Goal: Transaction & Acquisition: Purchase product/service

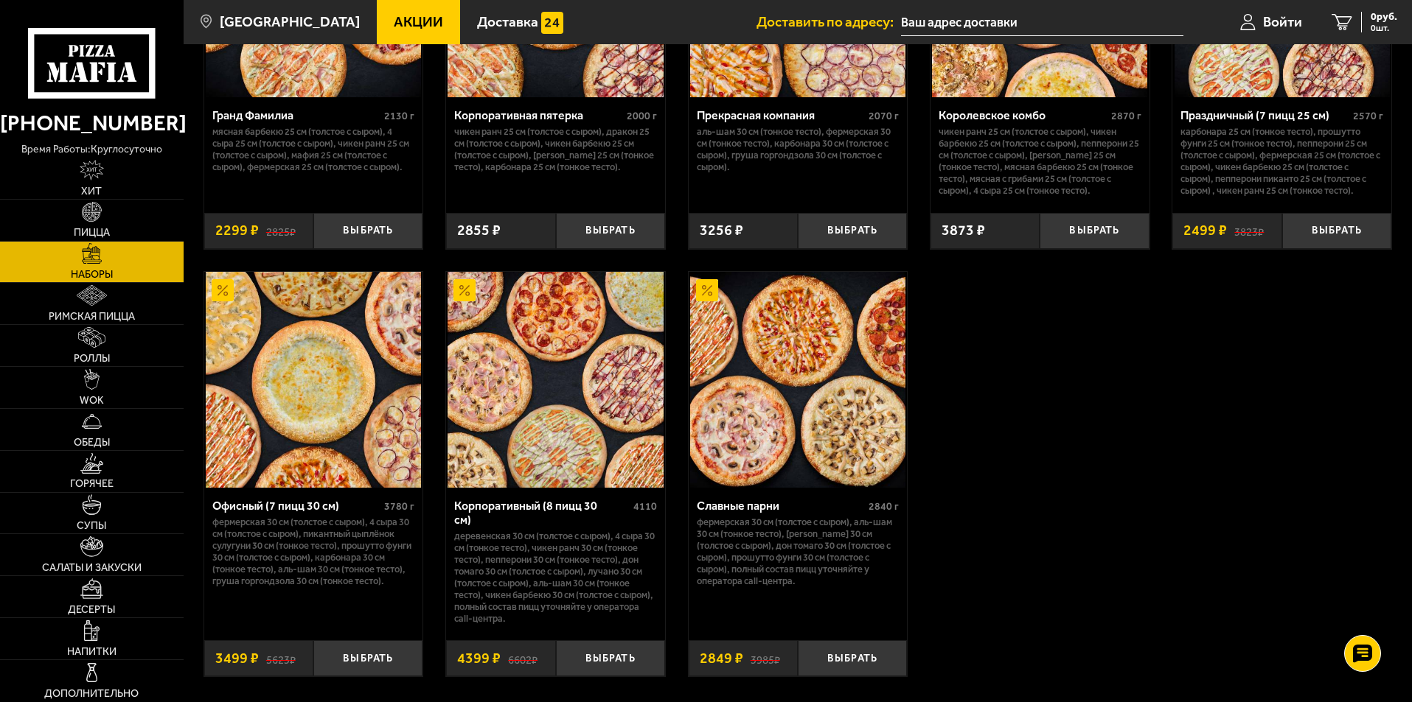
scroll to position [2138, 0]
click at [383, 646] on button "Выбрать" at bounding box center [367, 659] width 109 height 36
click at [1377, 21] on span "3499 руб." at bounding box center [1375, 17] width 44 height 10
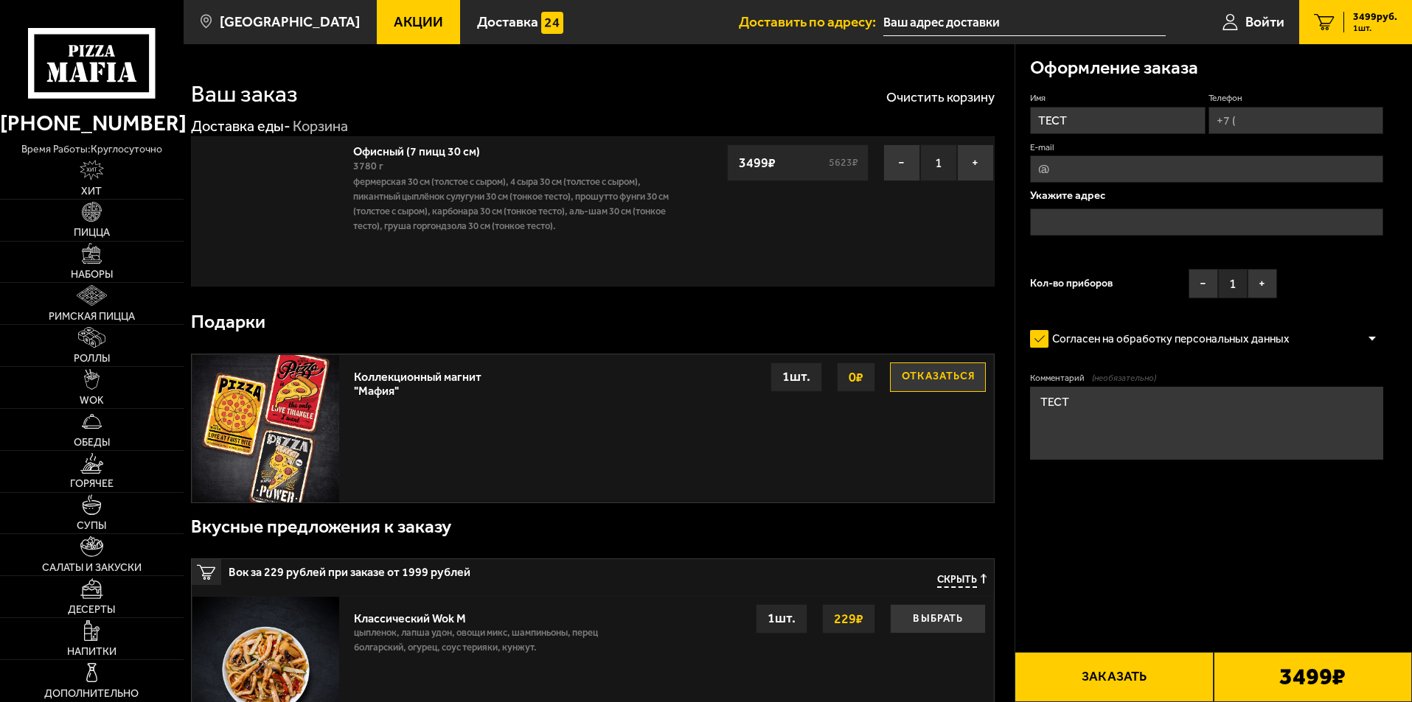
type input "[STREET_ADDRESS]"
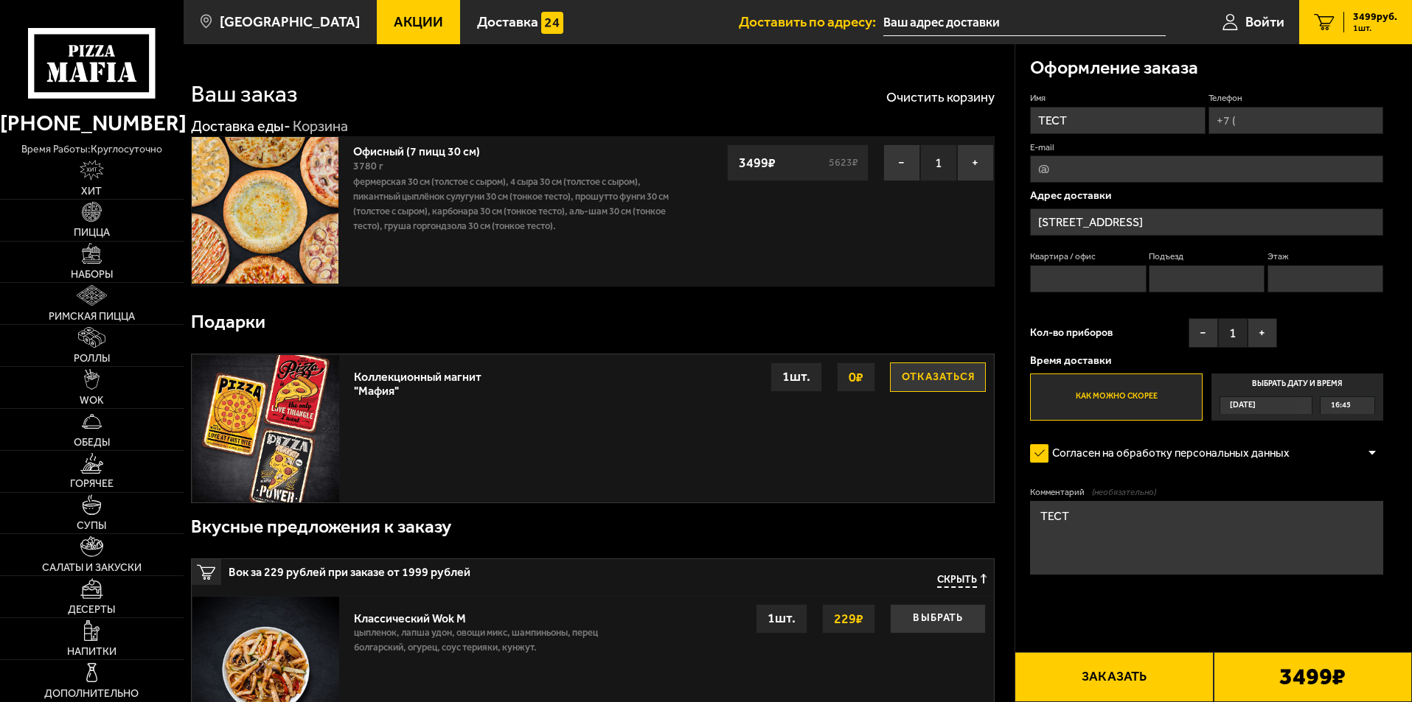
click at [1151, 233] on input "[STREET_ADDRESS]" at bounding box center [1206, 222] width 353 height 27
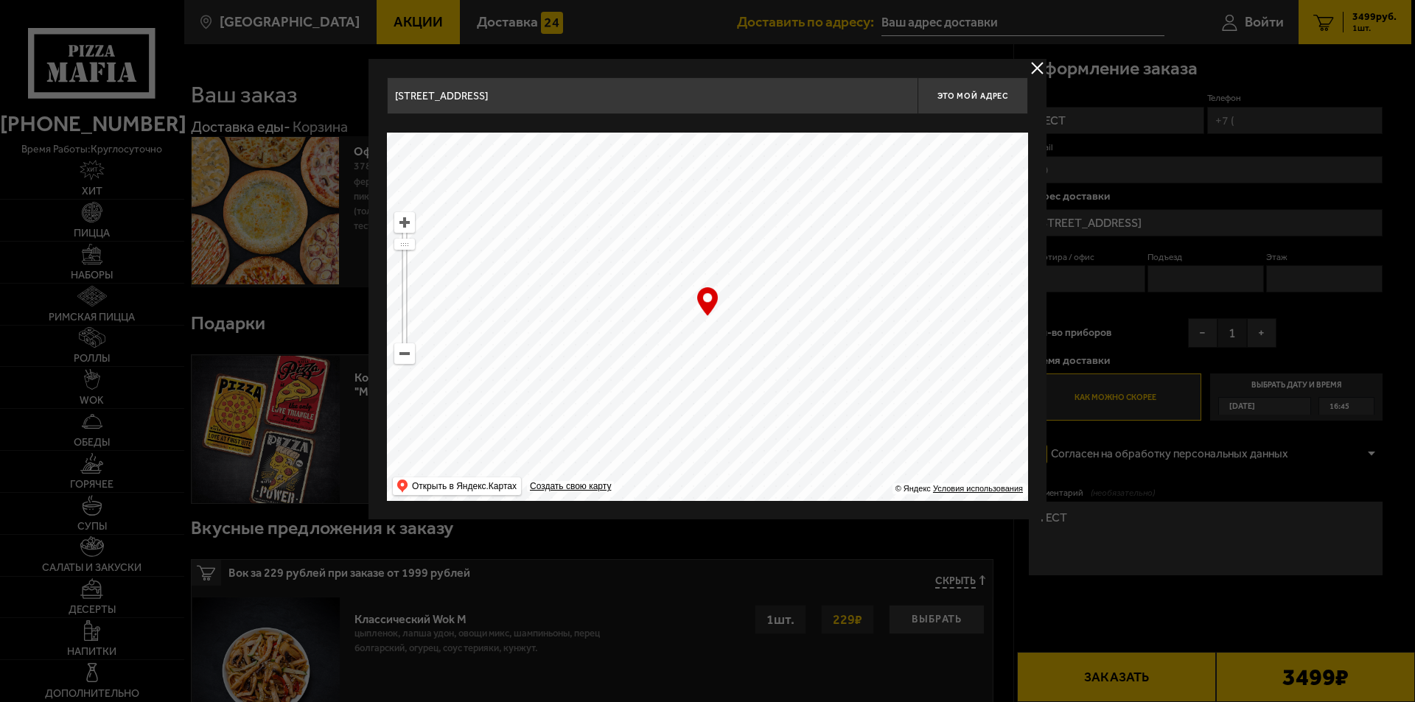
click at [1247, 228] on div at bounding box center [707, 351] width 1415 height 702
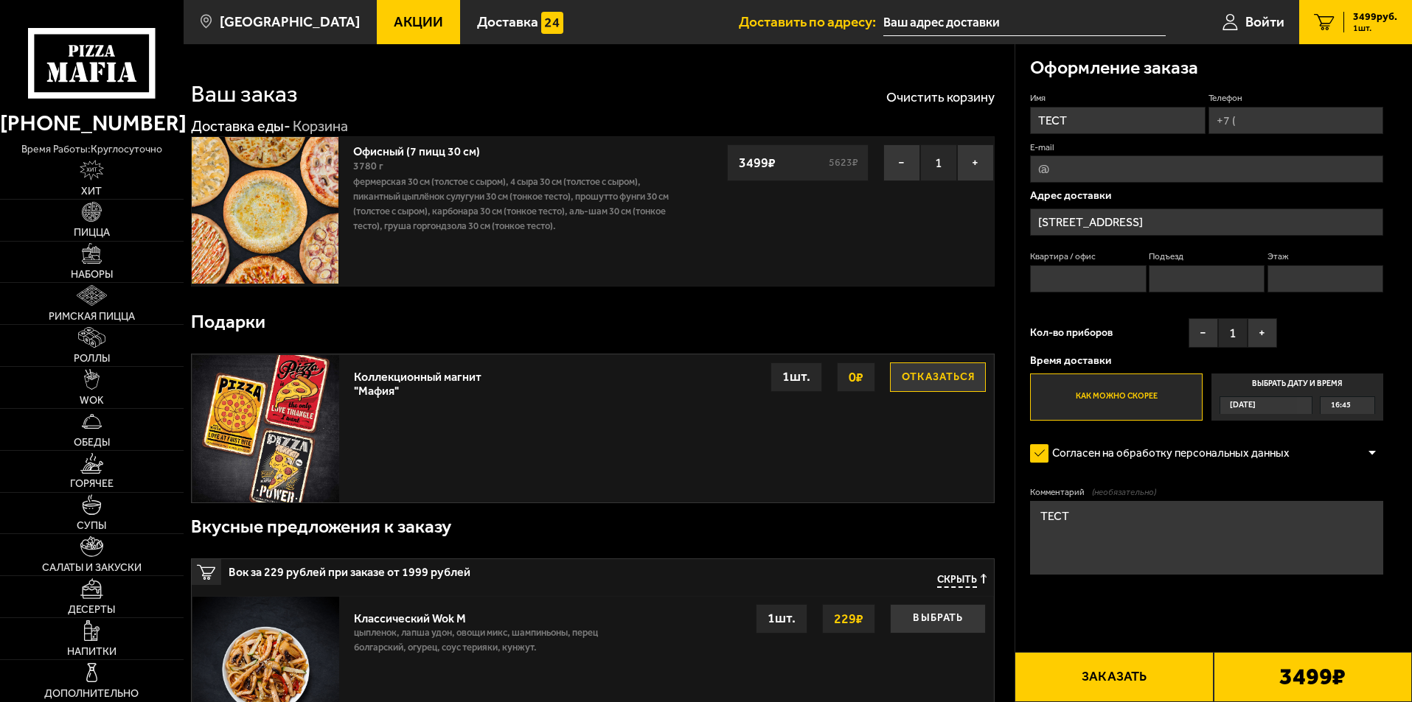
click at [1263, 125] on input "Телефон" at bounding box center [1295, 120] width 175 height 27
type input "[PHONE_NUMBER]"
drag, startPoint x: 1235, startPoint y: 224, endPoint x: 1064, endPoint y: 215, distance: 171.2
click at [1064, 215] on input "[STREET_ADDRESS]" at bounding box center [1206, 222] width 353 height 27
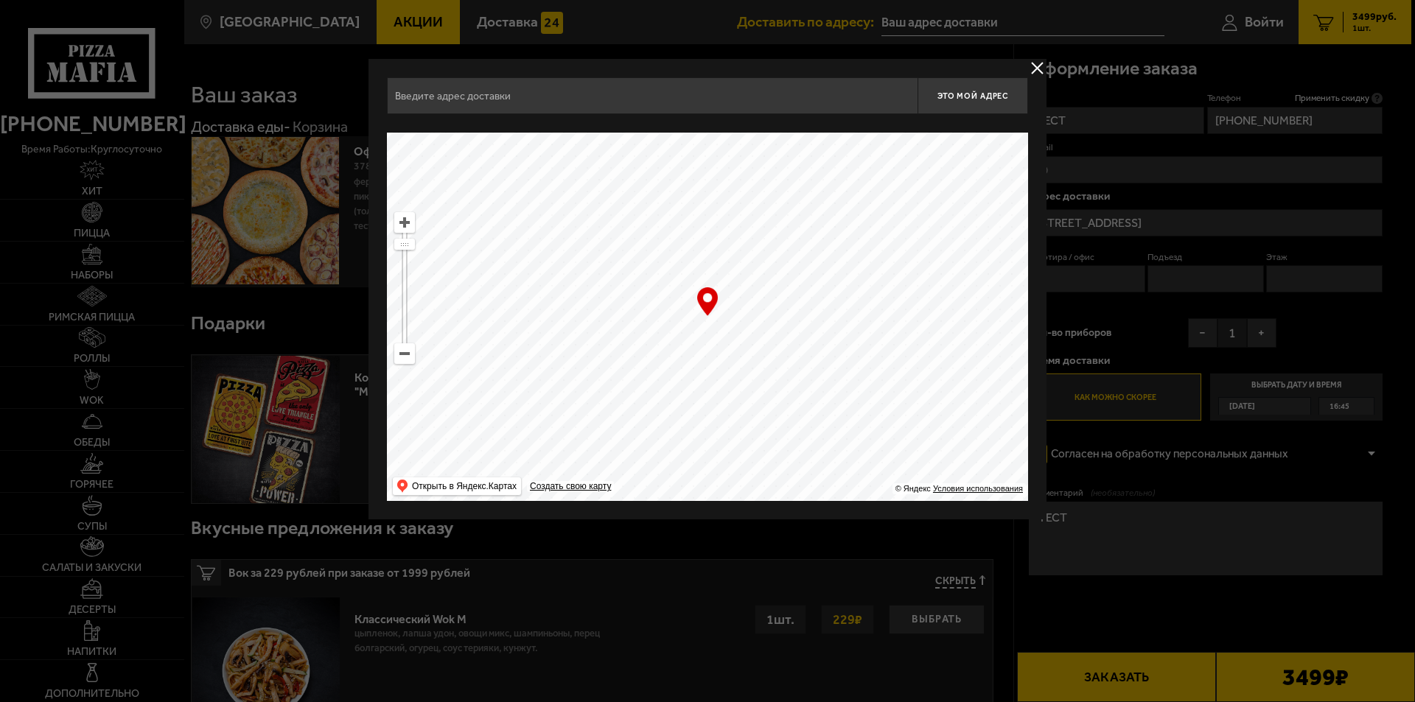
type input "[STREET_ADDRESS]"
click at [1246, 219] on div at bounding box center [707, 351] width 1415 height 702
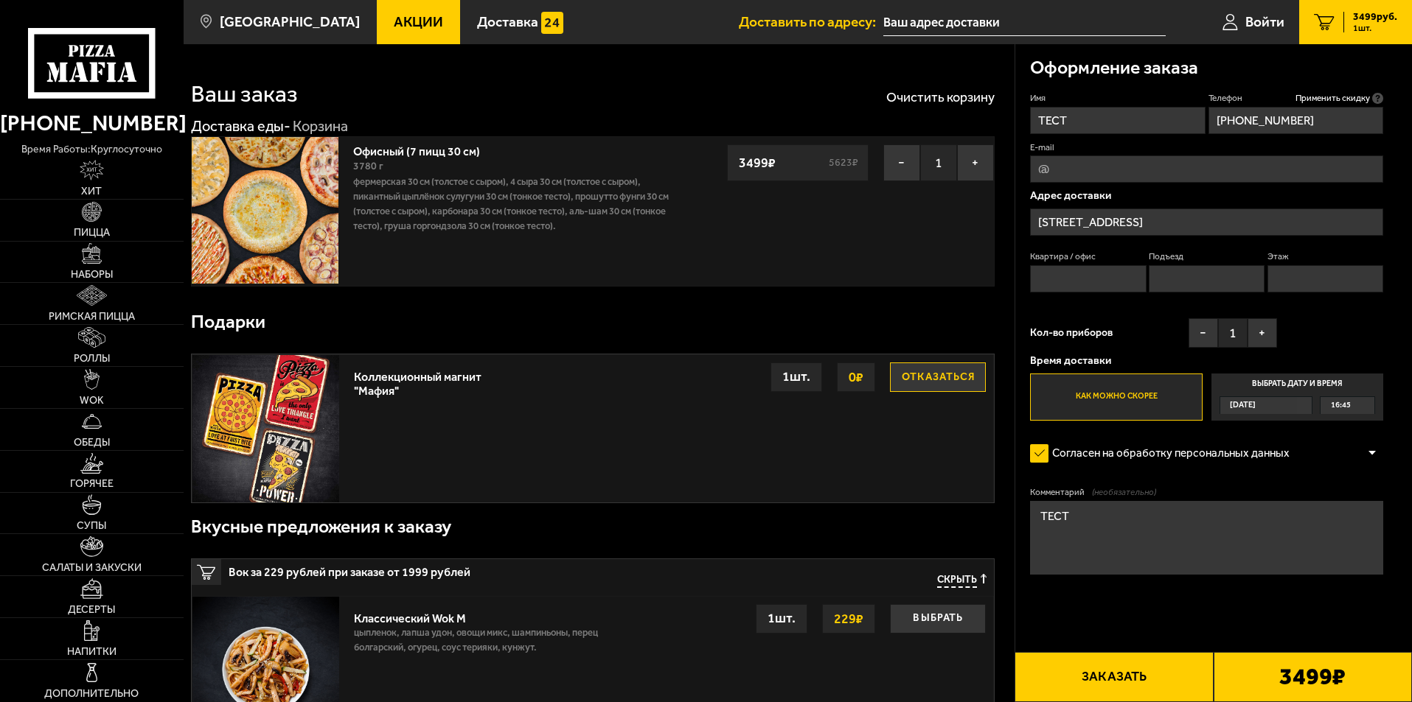
click at [1176, 208] on div "Адрес доставки [STREET_ADDRESS] Квартира / офис Подъезд Этаж" at bounding box center [1206, 245] width 353 height 110
click at [1172, 223] on input "[STREET_ADDRESS]" at bounding box center [1206, 222] width 353 height 27
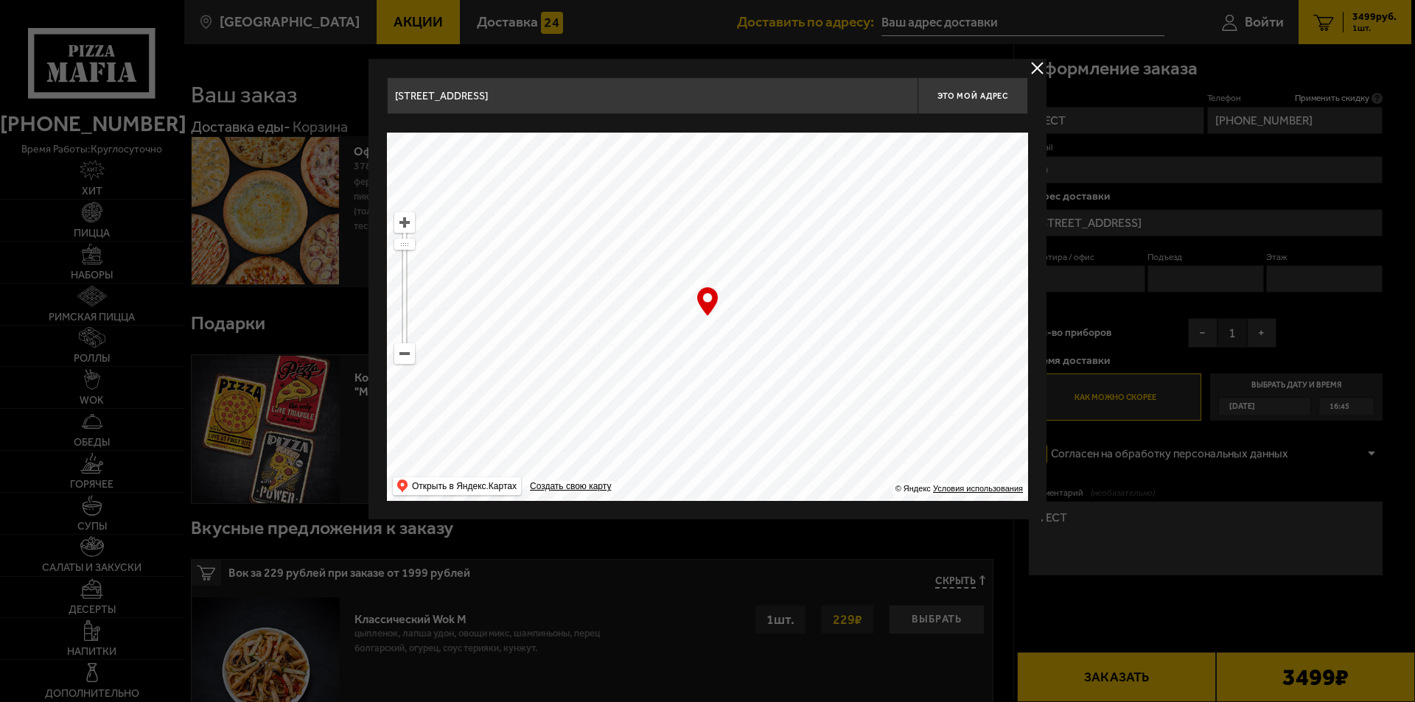
drag, startPoint x: 491, startPoint y: 97, endPoint x: 399, endPoint y: 96, distance: 92.2
click at [399, 96] on input "[STREET_ADDRESS]" at bounding box center [652, 95] width 531 height 37
type input "п"
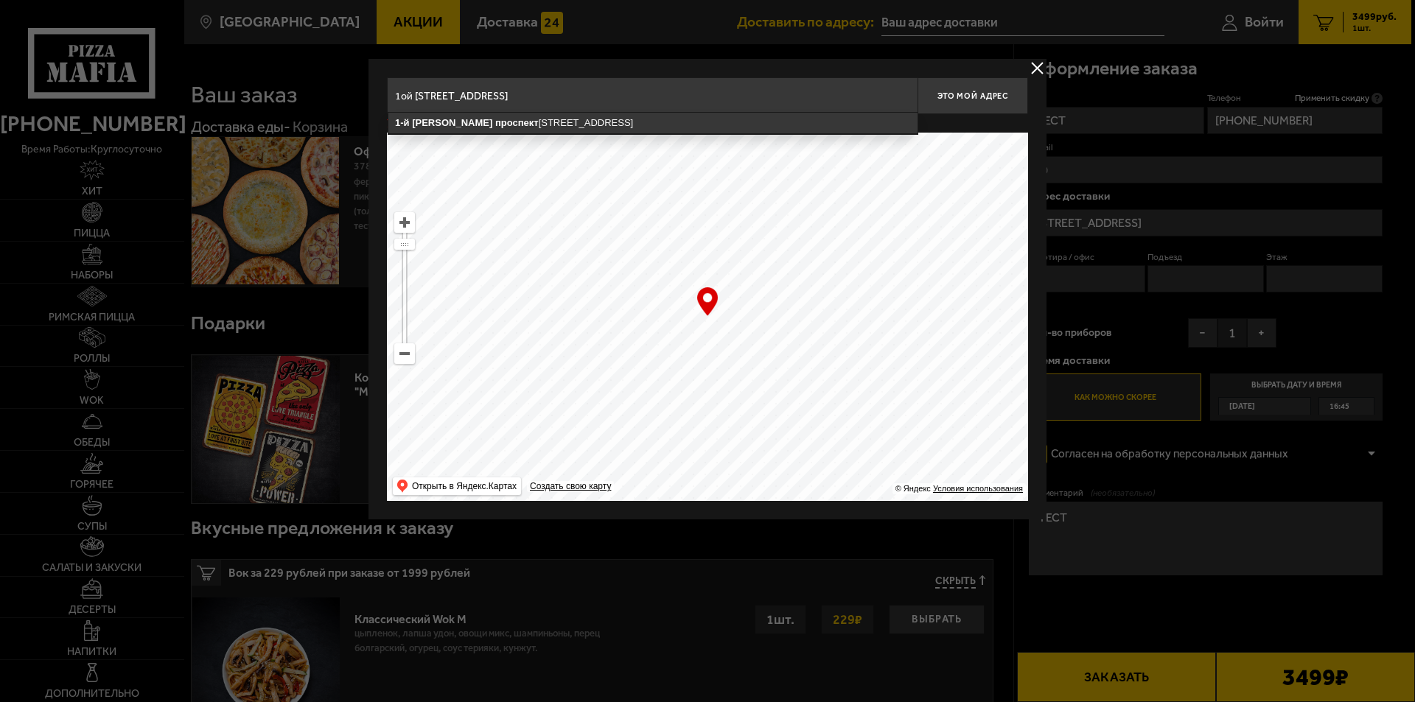
click at [471, 128] on ymaps "[STREET_ADDRESS]" at bounding box center [652, 123] width 529 height 21
type input "[STREET_ADDRESS]"
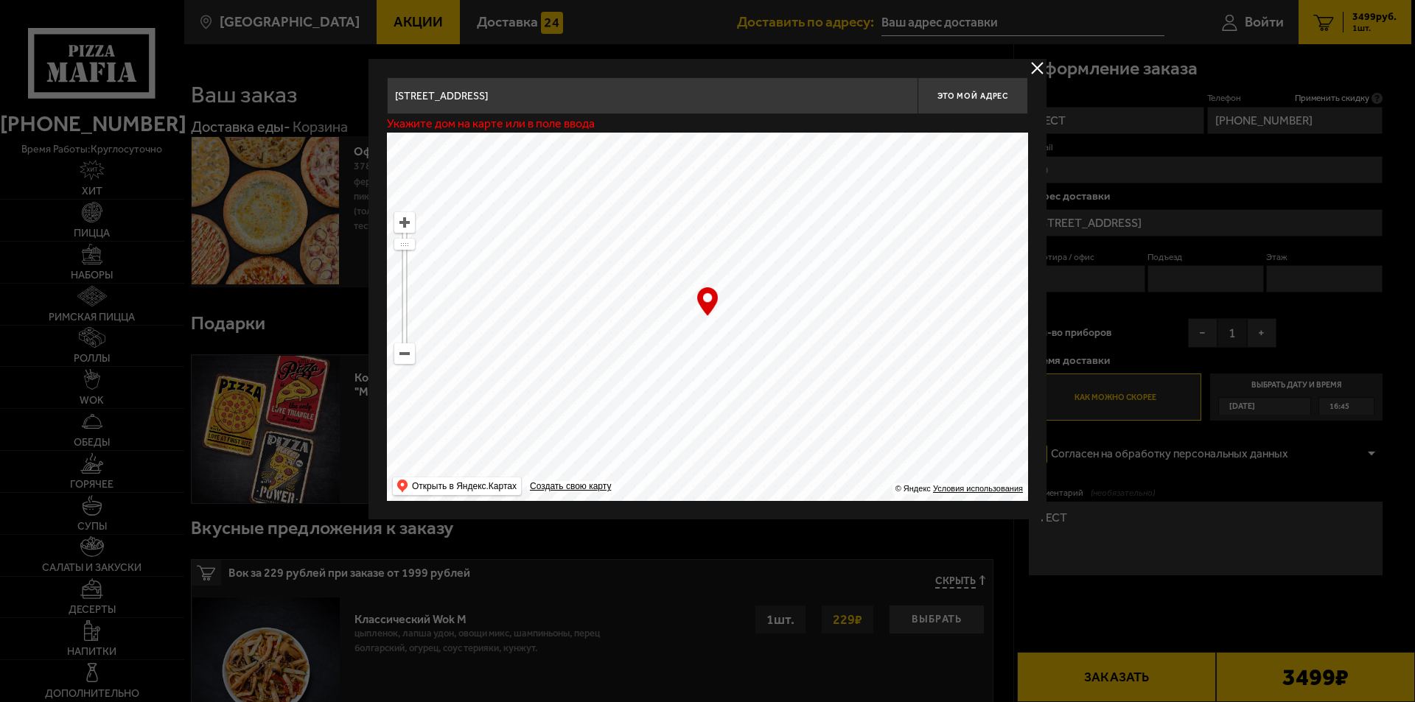
type input "[STREET_ADDRESS]"
click at [974, 102] on button "Это мой адрес" at bounding box center [973, 95] width 111 height 37
type input "[STREET_ADDRESS]"
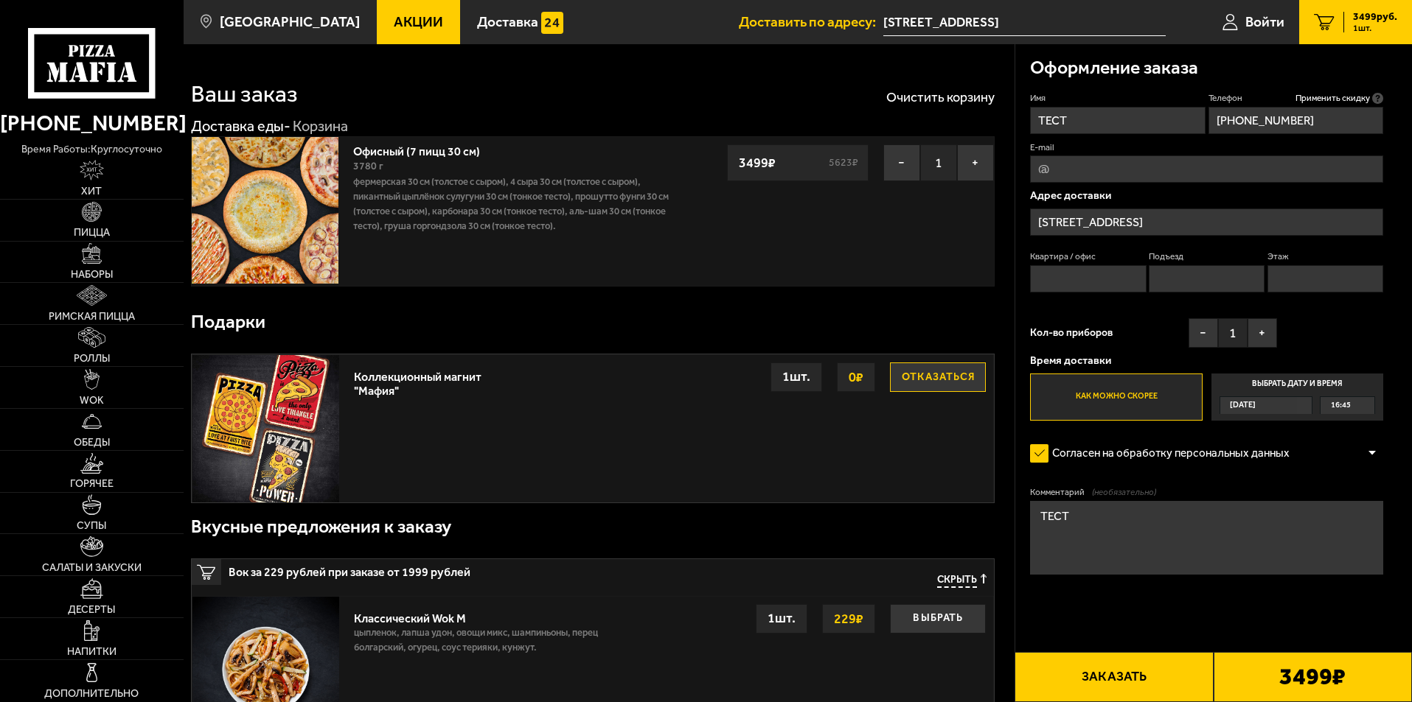
click at [1203, 526] on textarea "ТЕСТ" at bounding box center [1206, 538] width 353 height 74
type textarea "ТЕСТ НЕ ГОТОВИТЬ"
drag, startPoint x: 1064, startPoint y: 276, endPoint x: 1076, endPoint y: 276, distance: 12.5
click at [1064, 276] on input "Квартира / офис" at bounding box center [1088, 278] width 116 height 27
type input "1"
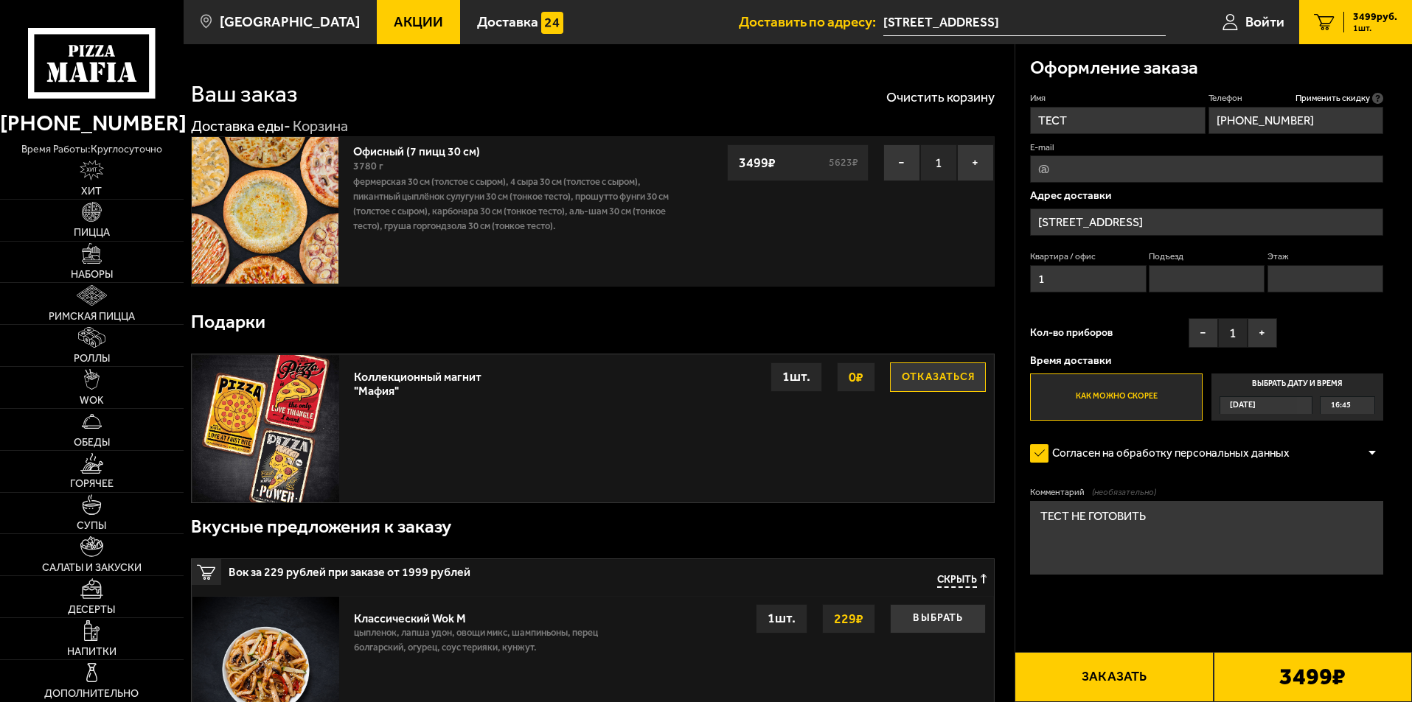
click at [1228, 281] on input "Подъезд" at bounding box center [1206, 278] width 116 height 27
type input "1"
drag, startPoint x: 1344, startPoint y: 286, endPoint x: 1344, endPoint y: 355, distance: 68.6
click at [1344, 286] on input "Этаж" at bounding box center [1325, 278] width 116 height 27
type input "1"
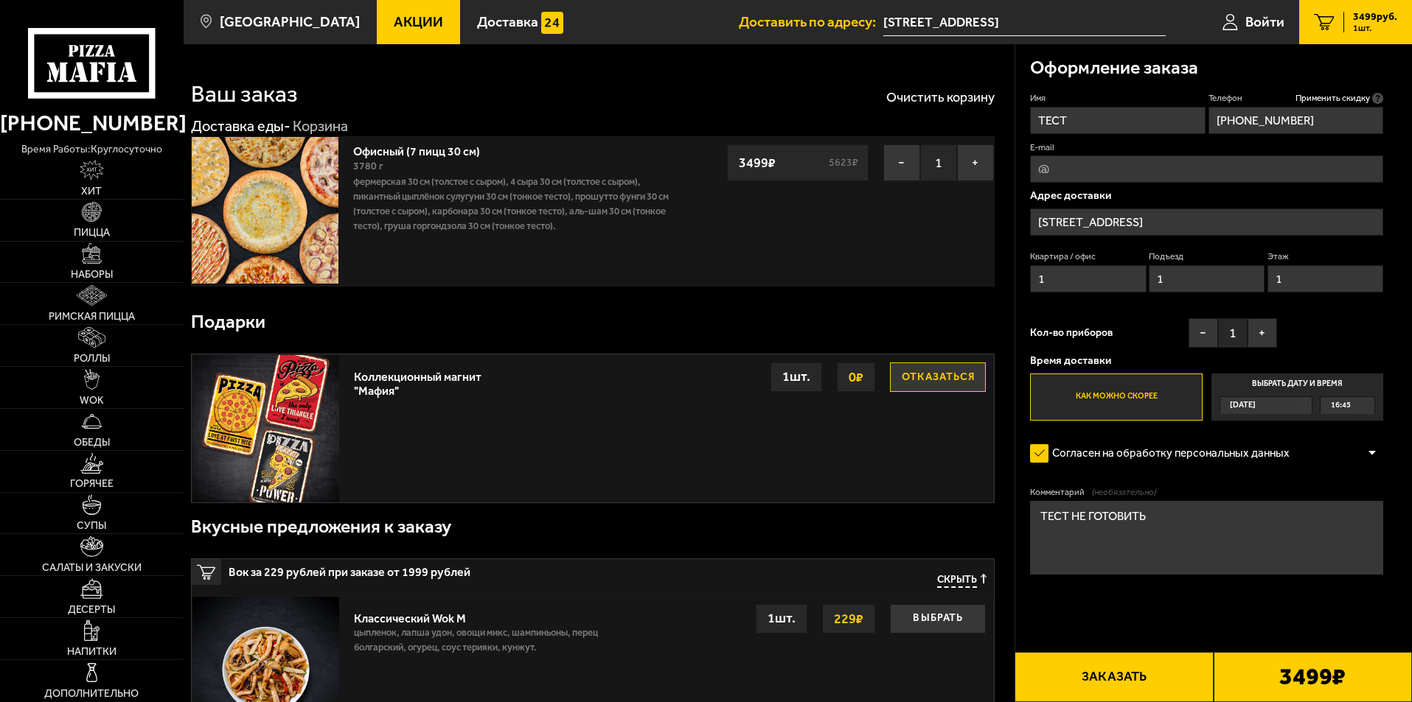
click at [1171, 670] on button "Заказать" at bounding box center [1113, 677] width 198 height 50
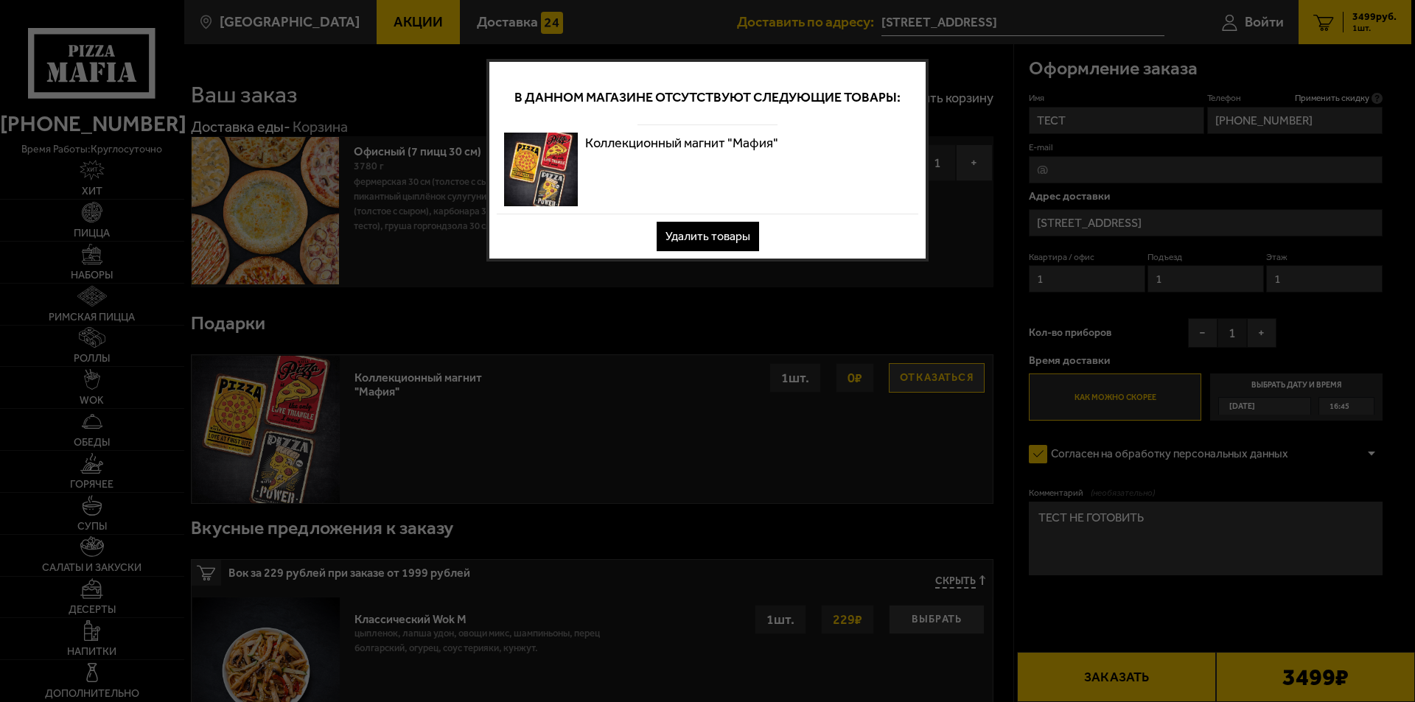
click at [715, 236] on button "Удалить товары" at bounding box center [708, 236] width 102 height 29
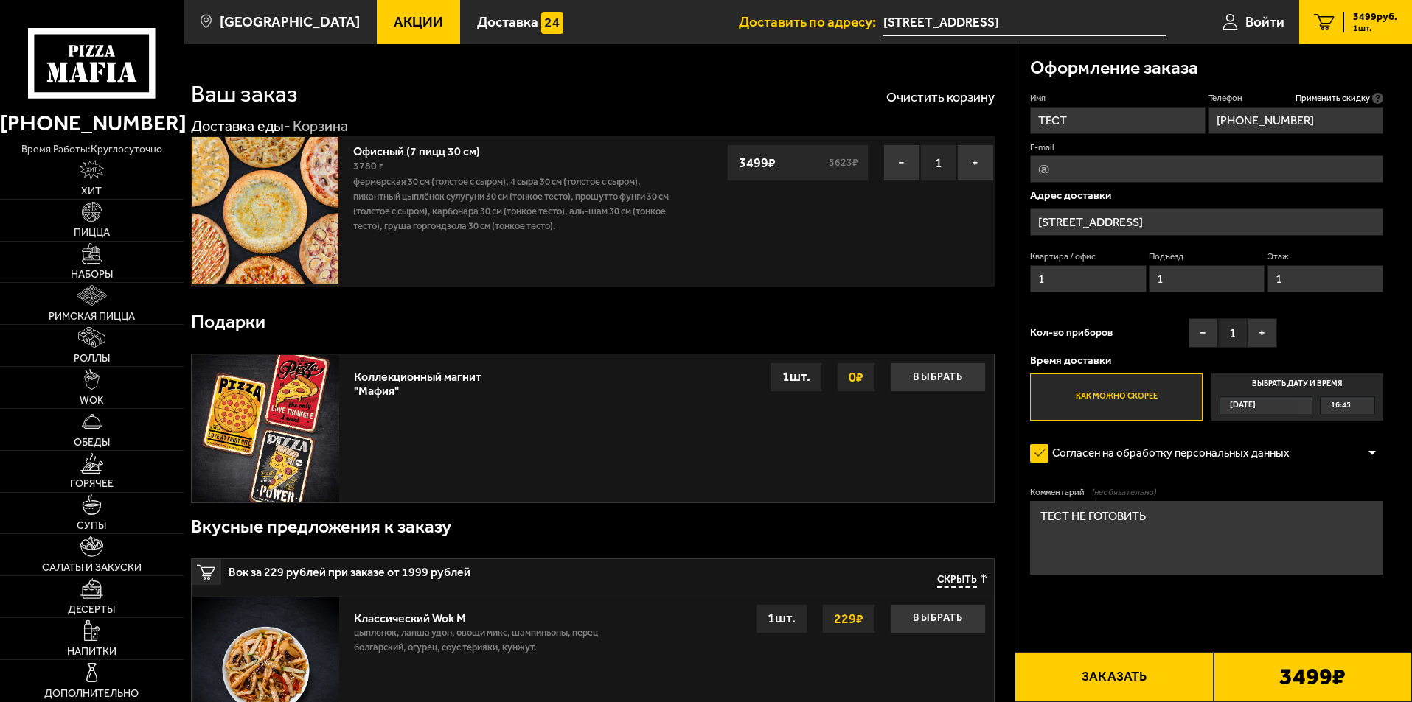
click at [1145, 678] on button "Заказать" at bounding box center [1113, 677] width 198 height 50
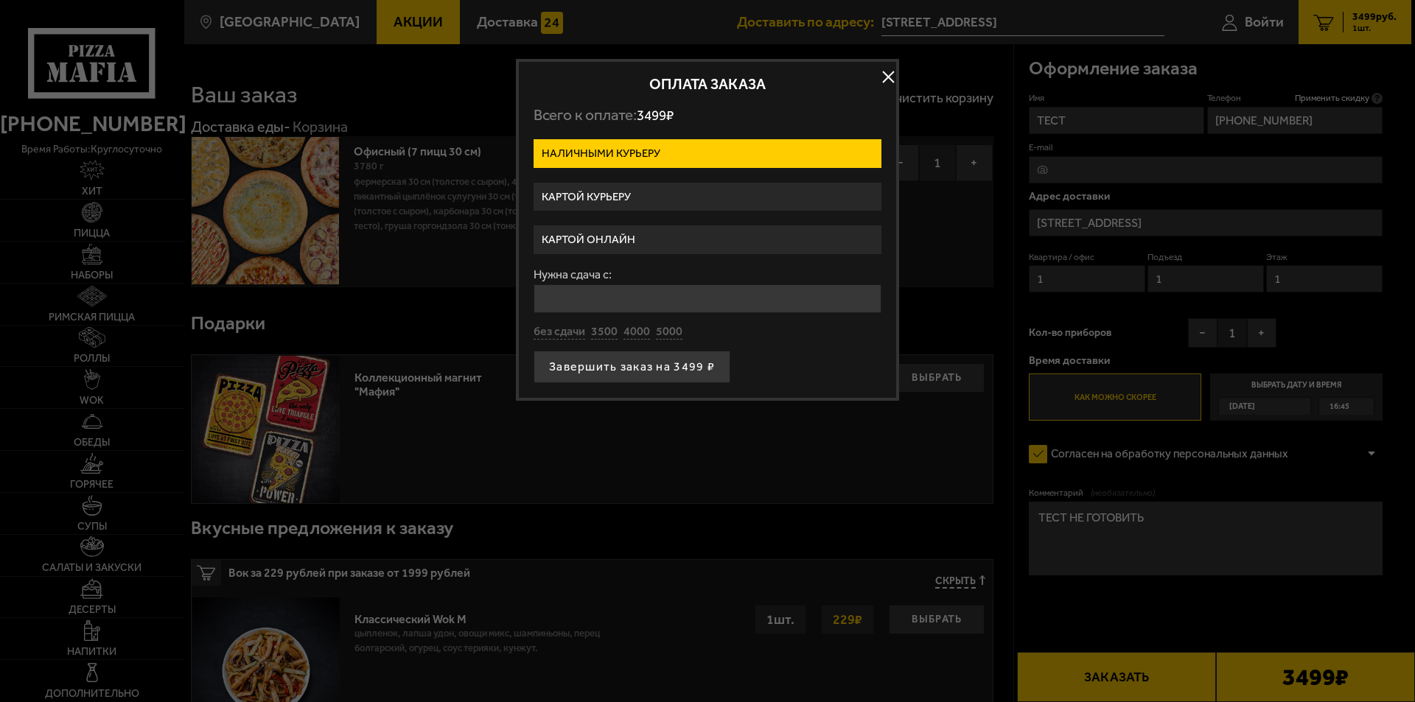
click at [648, 204] on label "Картой курьеру" at bounding box center [708, 197] width 348 height 29
click at [0, 0] on input "Картой курьеру" at bounding box center [0, 0] width 0 height 0
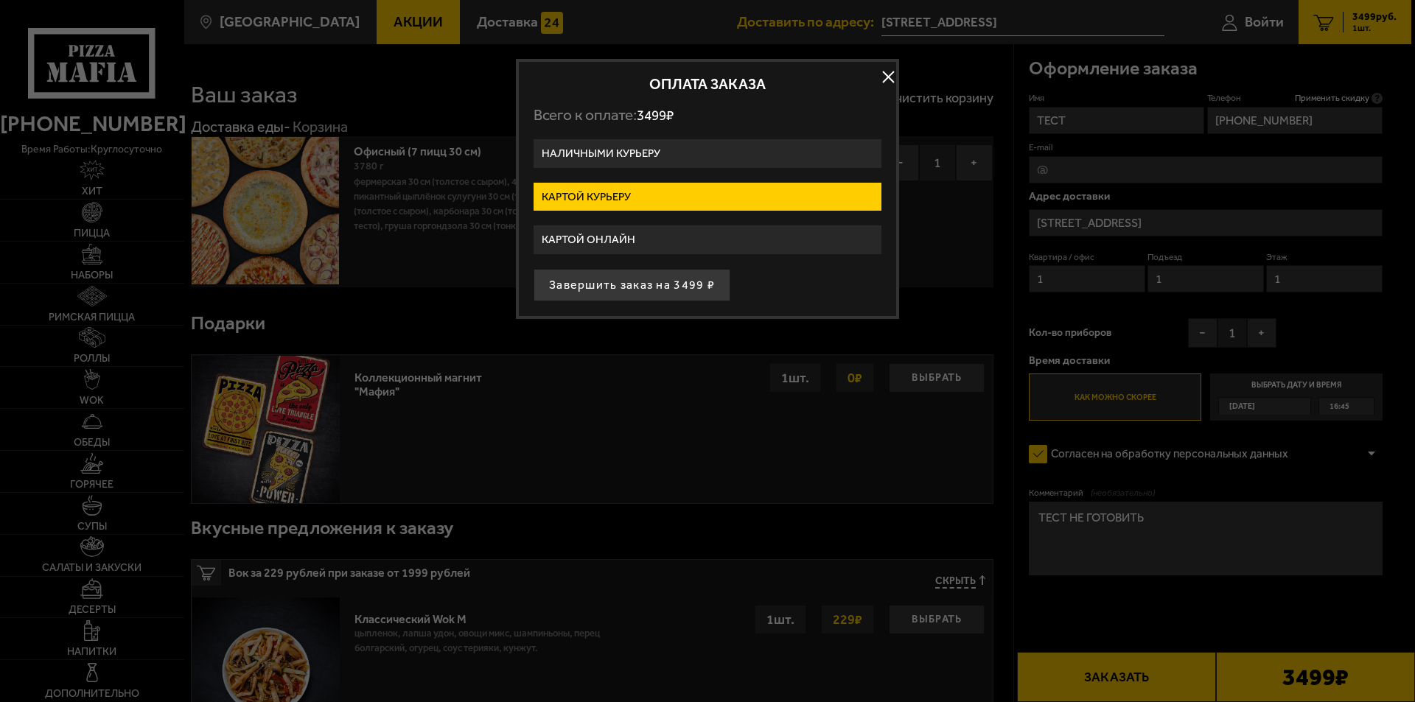
click at [633, 160] on label "Наличными курьеру" at bounding box center [708, 153] width 348 height 29
click at [0, 0] on input "Наличными курьеру" at bounding box center [0, 0] width 0 height 0
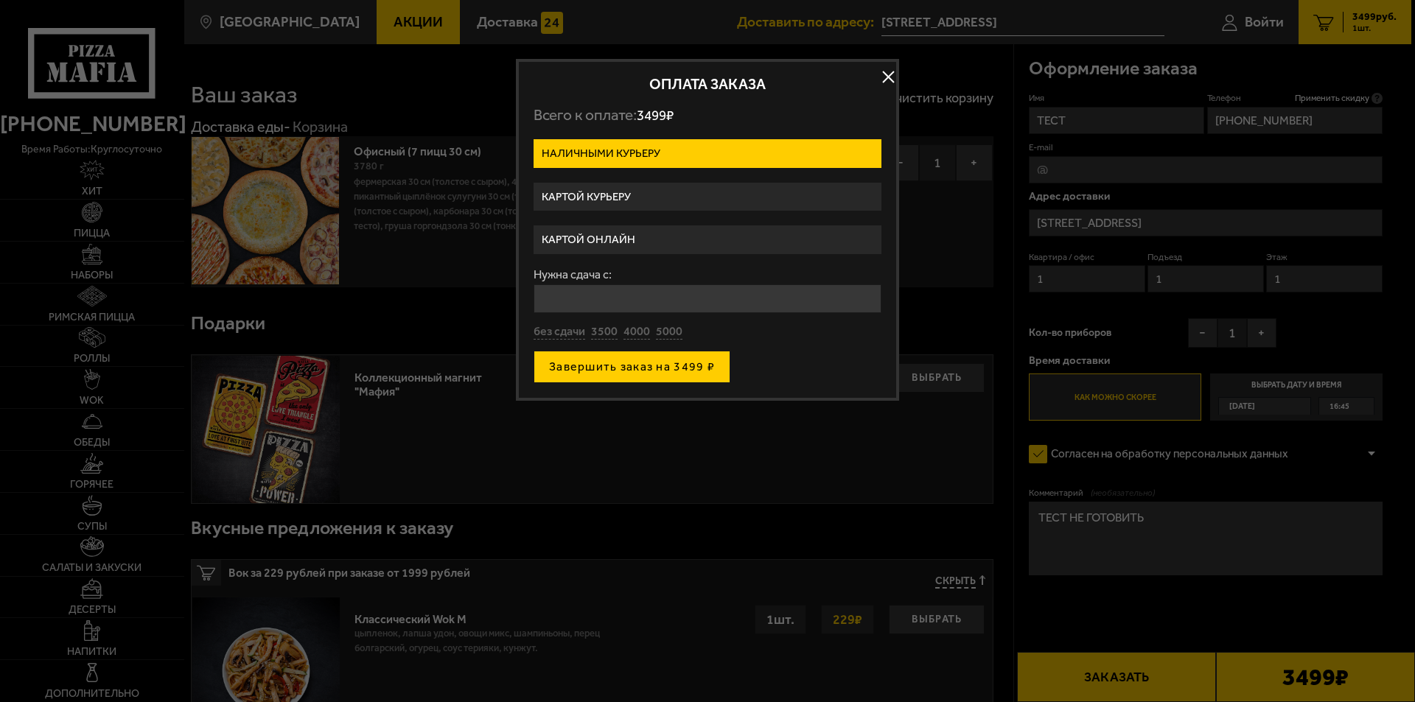
click at [645, 361] on button "Завершить заказ на 3499 ₽" at bounding box center [632, 367] width 197 height 32
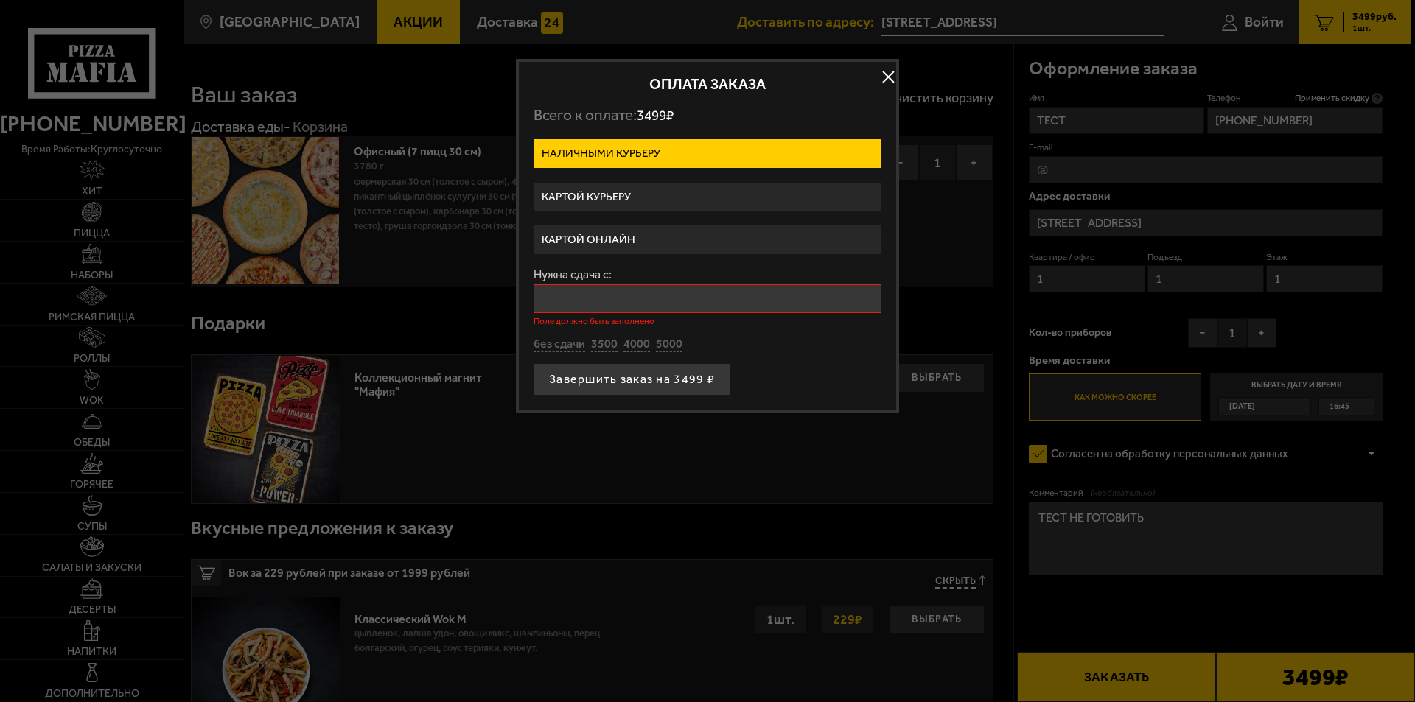
drag, startPoint x: 651, startPoint y: 336, endPoint x: 646, endPoint y: 348, distance: 12.9
click at [651, 337] on div "без сдачи 3500 4000 5000" at bounding box center [708, 345] width 348 height 16
click at [645, 348] on button "4000" at bounding box center [637, 345] width 27 height 16
type input "4000"
click at [647, 389] on div "Оплата заказа Всего к оплате: 3499 ₽ Наличными курьеру Картой курьеру Картой он…" at bounding box center [707, 230] width 383 height 342
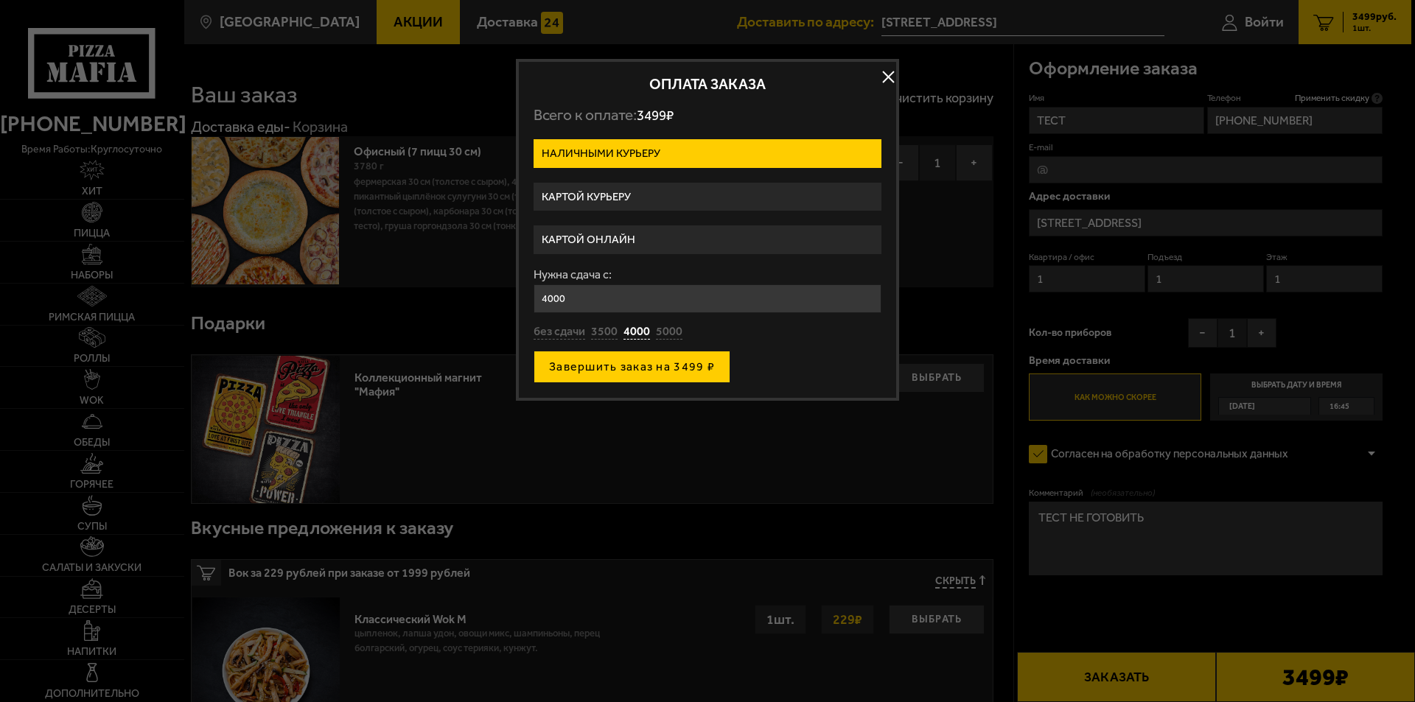
click at [649, 372] on button "Завершить заказ на 3499 ₽" at bounding box center [632, 367] width 197 height 32
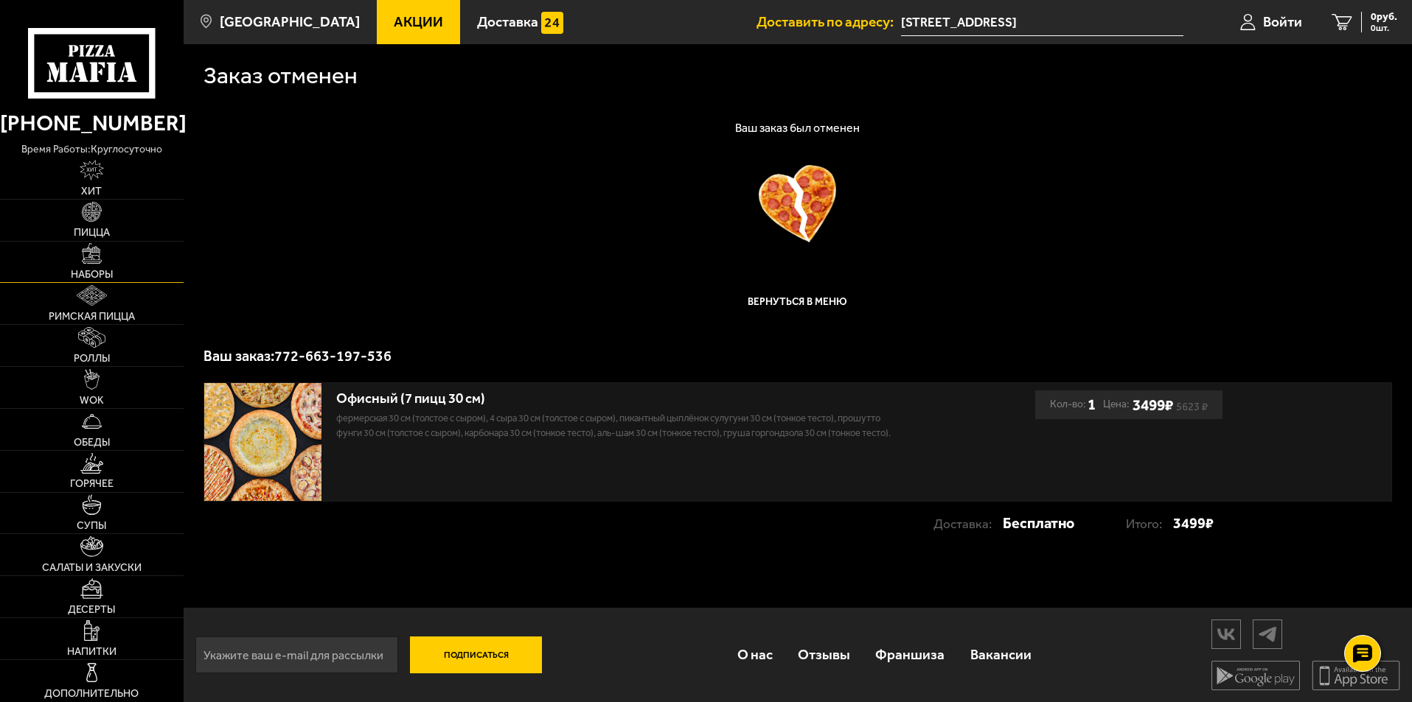
click at [103, 271] on span "Наборы" at bounding box center [92, 275] width 42 height 10
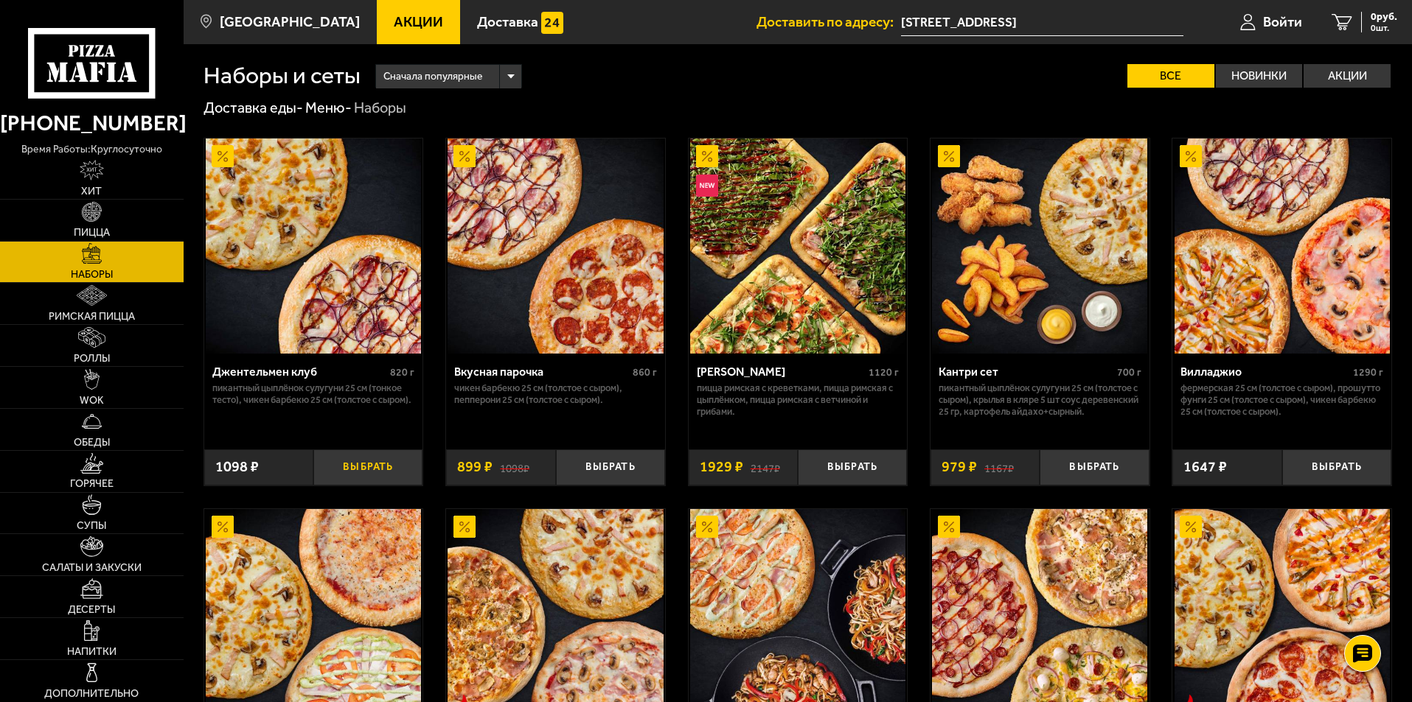
click at [386, 464] on button "Выбрать" at bounding box center [367, 468] width 109 height 36
click at [1368, 12] on span "1098 руб." at bounding box center [1375, 17] width 44 height 10
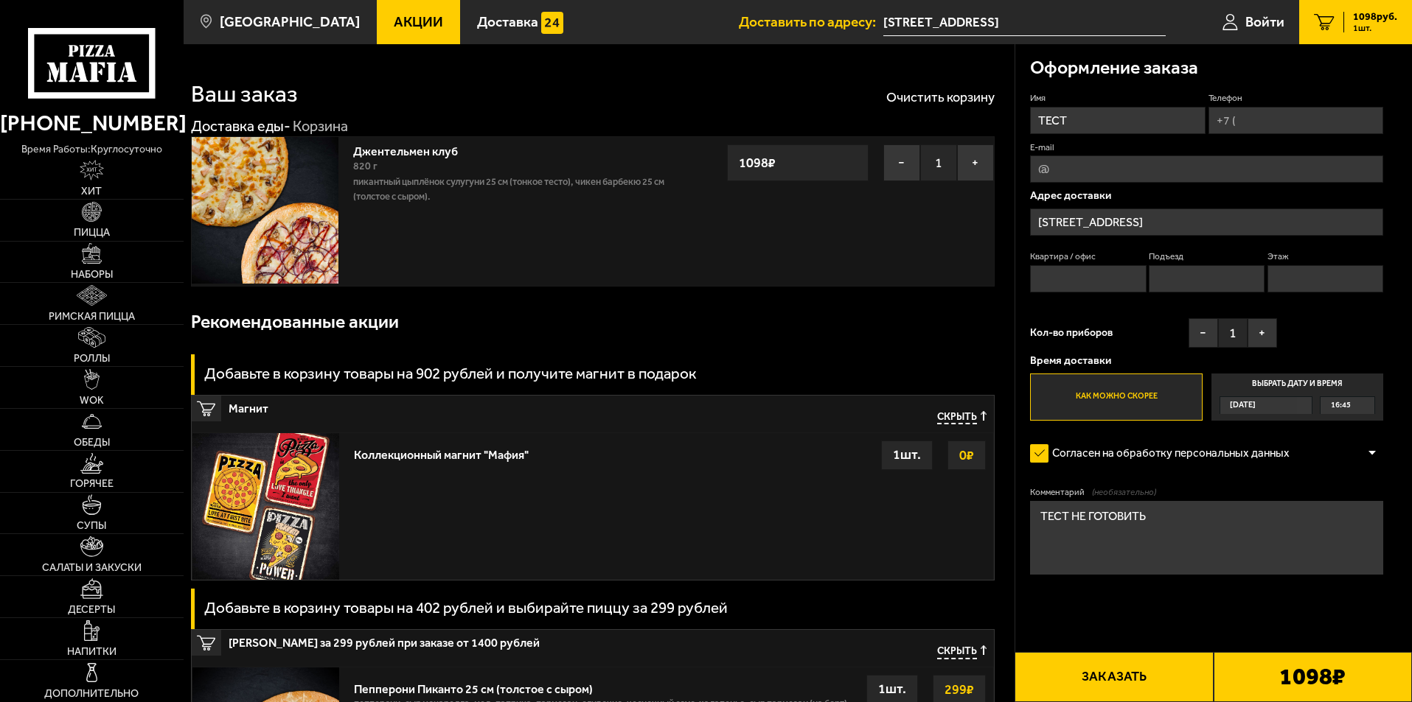
click at [1264, 125] on input "Телефон" at bounding box center [1295, 120] width 175 height 27
type input "[PHONE_NUMBER]"
click at [1189, 226] on input "[STREET_ADDRESS]" at bounding box center [1206, 222] width 353 height 27
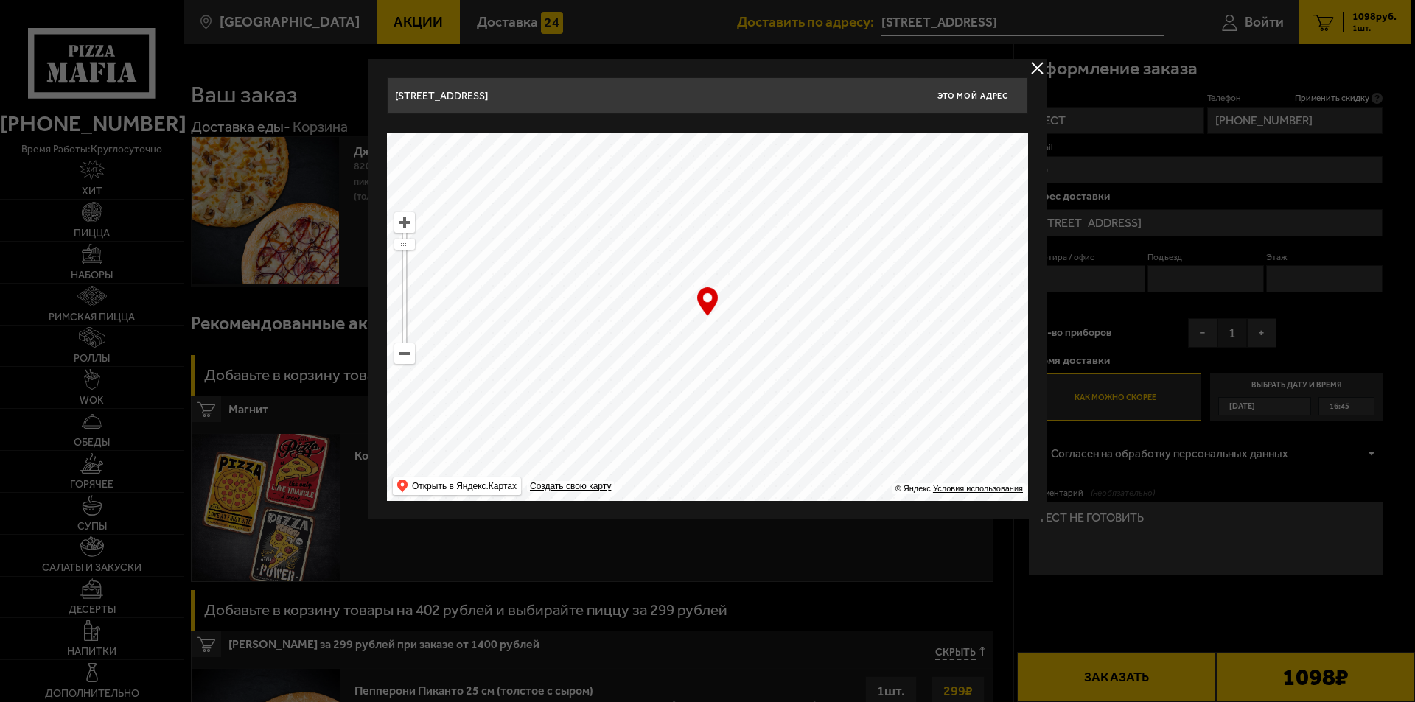
click at [393, 97] on input "[STREET_ADDRESS]" at bounding box center [652, 95] width 531 height 37
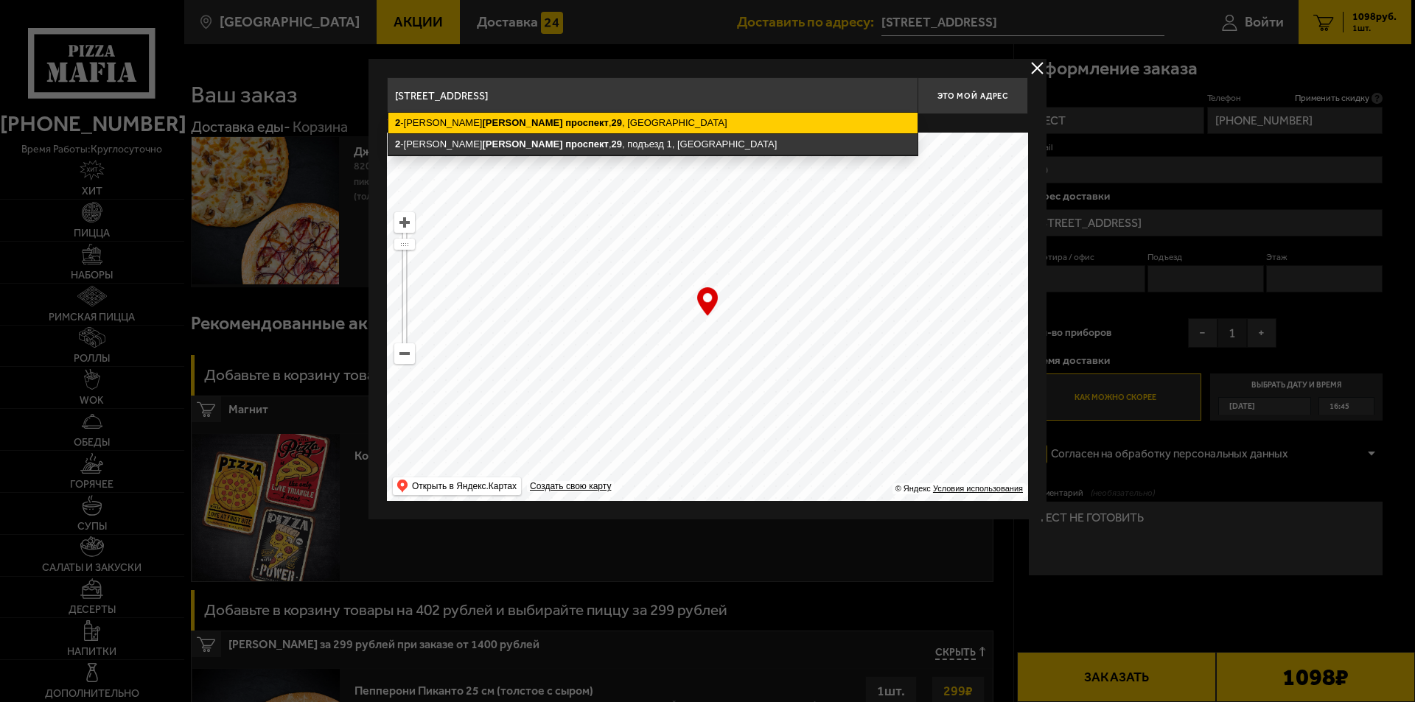
click at [513, 116] on ymaps "[STREET_ADDRESS]" at bounding box center [652, 123] width 529 height 21
type input "[STREET_ADDRESS]"
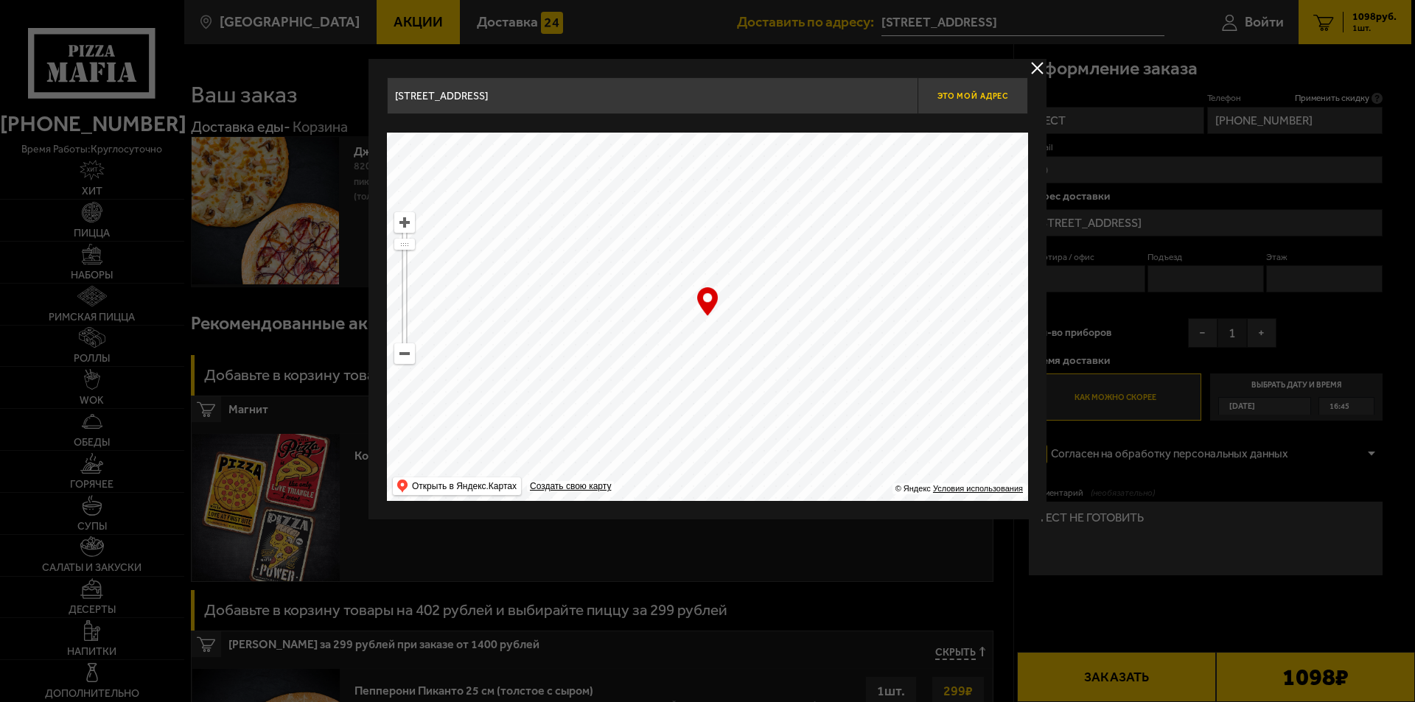
click at [975, 97] on span "Это мой адрес" at bounding box center [973, 96] width 71 height 10
type input "[STREET_ADDRESS]"
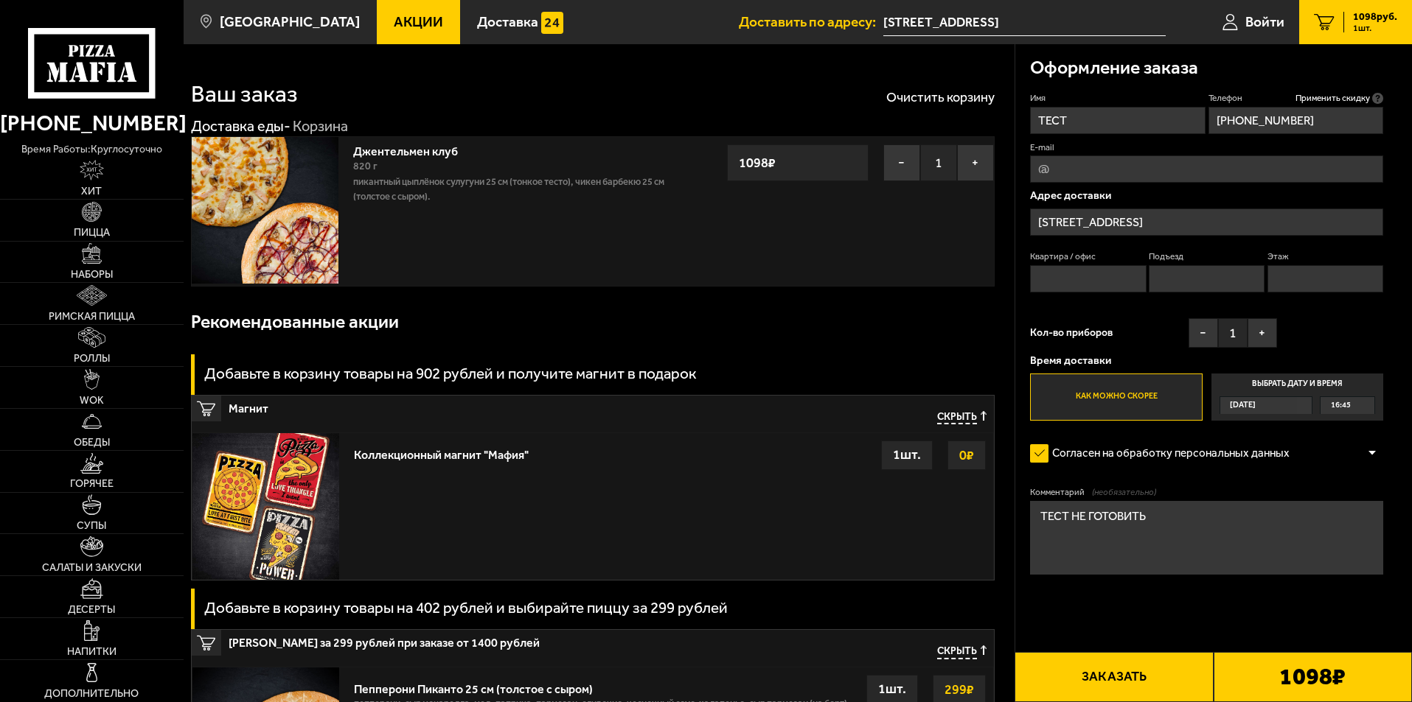
click at [1098, 293] on input "Квартира / офис" at bounding box center [1088, 278] width 116 height 27
type input "1"
click at [1212, 285] on input "Подъезд" at bounding box center [1206, 278] width 116 height 27
type input "1"
drag, startPoint x: 1328, startPoint y: 278, endPoint x: 1303, endPoint y: 290, distance: 28.0
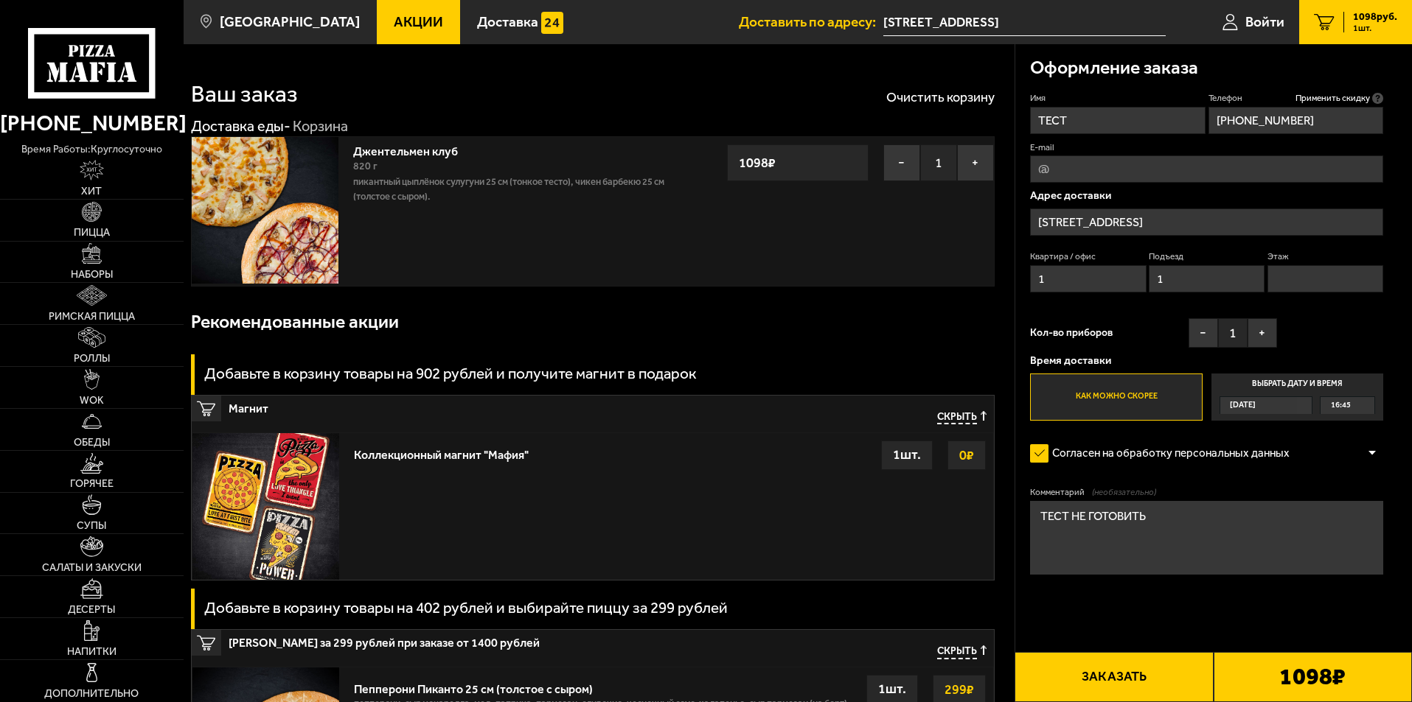
click at [1328, 278] on input "Этаж" at bounding box center [1325, 278] width 116 height 27
type input "1"
click at [1164, 520] on textarea "ТЕСТ НЕ ГОТОВИТЬ" at bounding box center [1206, 538] width 353 height 74
click at [1156, 670] on button "Заказать" at bounding box center [1113, 677] width 198 height 50
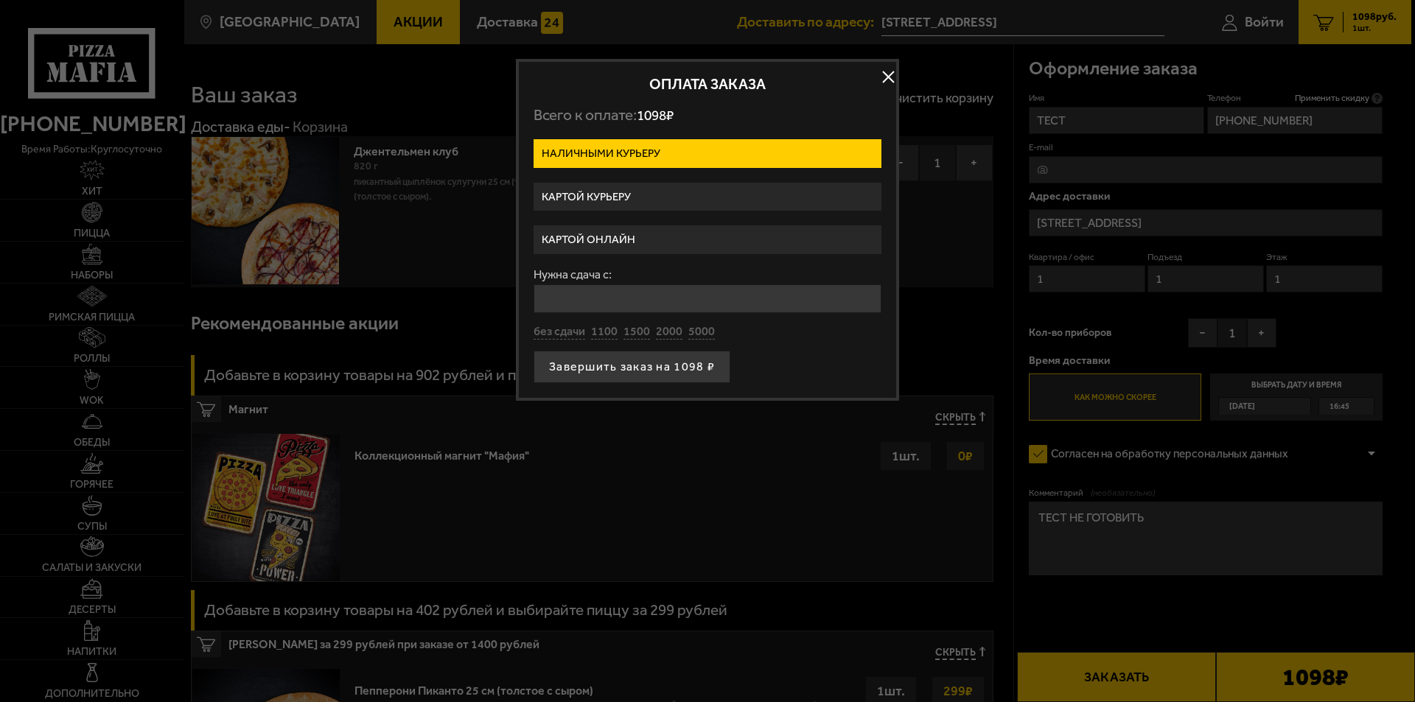
click at [646, 200] on label "Картой курьеру" at bounding box center [708, 197] width 348 height 29
click at [0, 0] on input "Картой курьеру" at bounding box center [0, 0] width 0 height 0
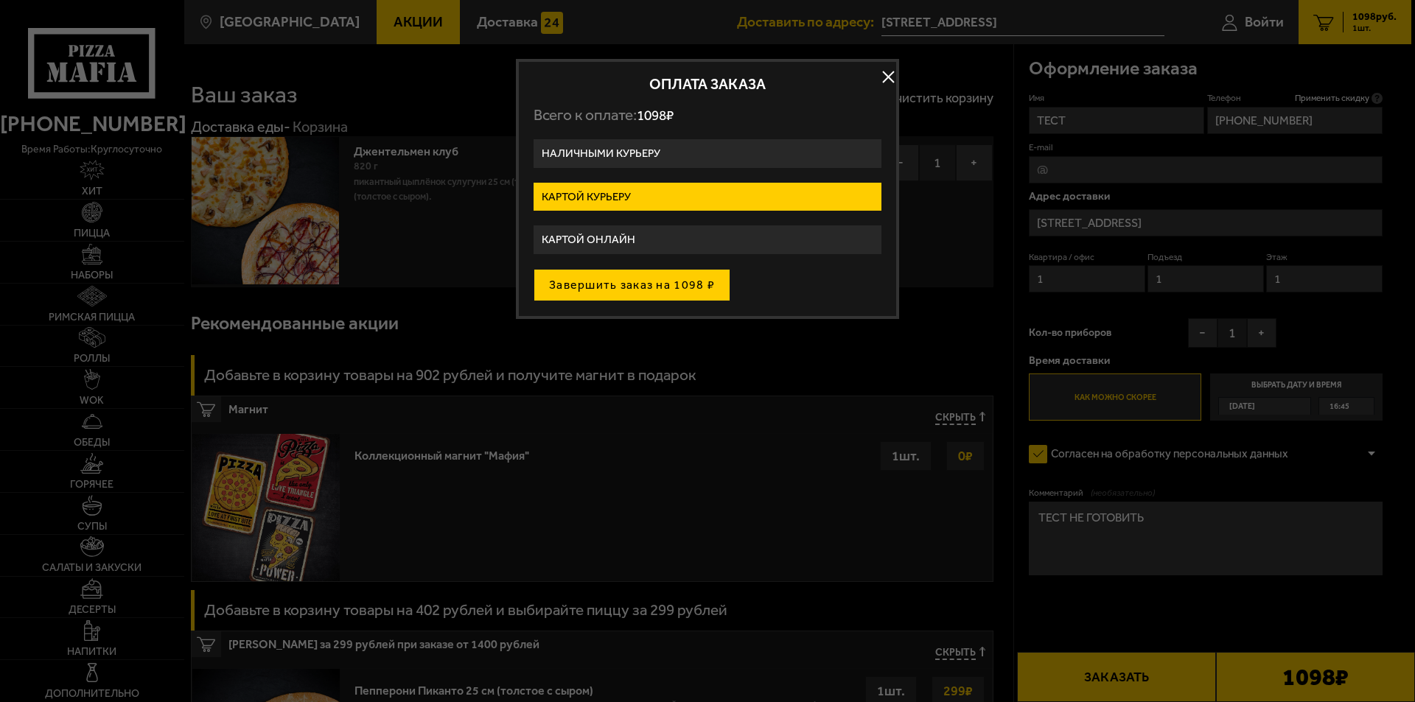
click at [651, 272] on button "Завершить заказ на 1098 ₽" at bounding box center [632, 285] width 197 height 32
